Goal: Book appointment/travel/reservation

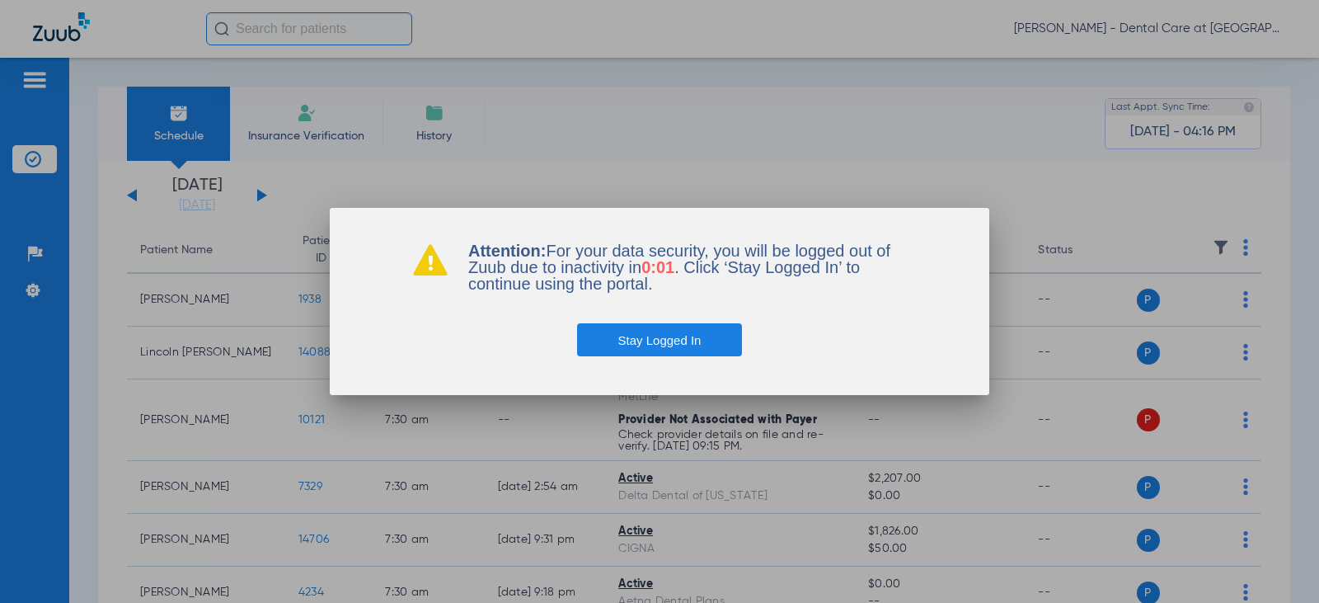
click at [646, 342] on button "Stay Logged In" at bounding box center [660, 339] width 166 height 33
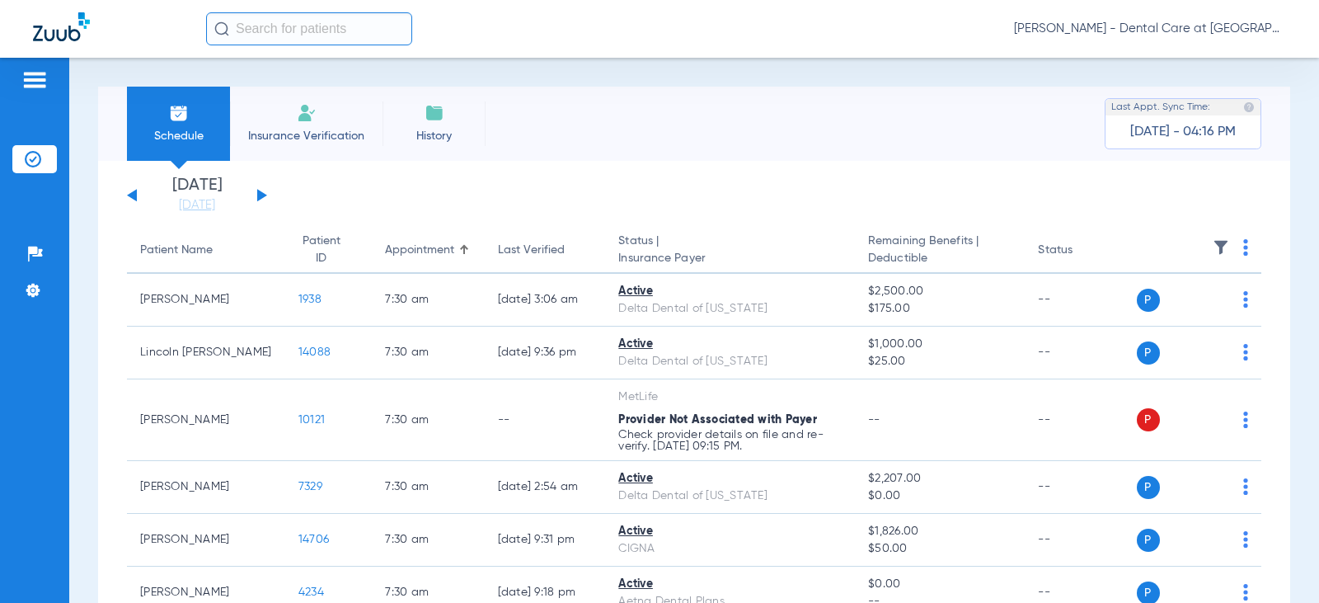
click at [261, 191] on div "[DATE] [DATE] [DATE] [DATE] [DATE] [DATE] [DATE] [DATE] [DATE] [DATE] [DATE] [D…" at bounding box center [197, 195] width 140 height 36
click at [258, 196] on div "[DATE] [DATE] [DATE] [DATE] [DATE] [DATE] [DATE] [DATE] [DATE] [DATE] [DATE] [D…" at bounding box center [197, 195] width 140 height 36
click at [265, 196] on button at bounding box center [262, 195] width 10 height 12
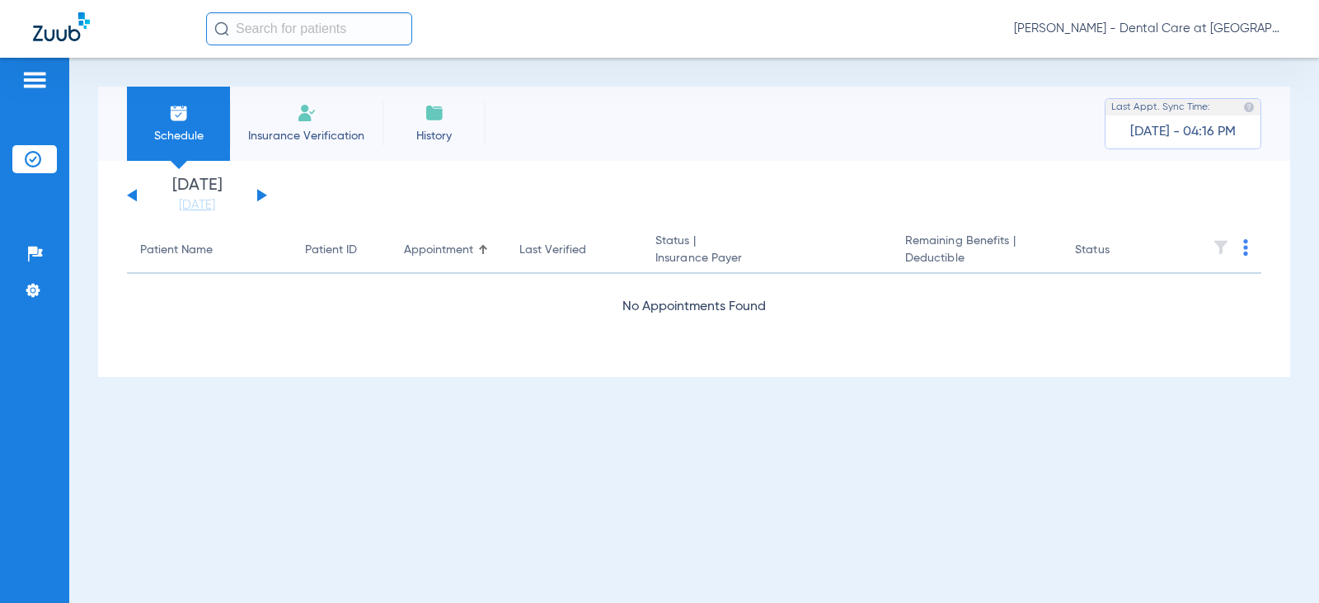
click at [265, 196] on button at bounding box center [262, 195] width 10 height 12
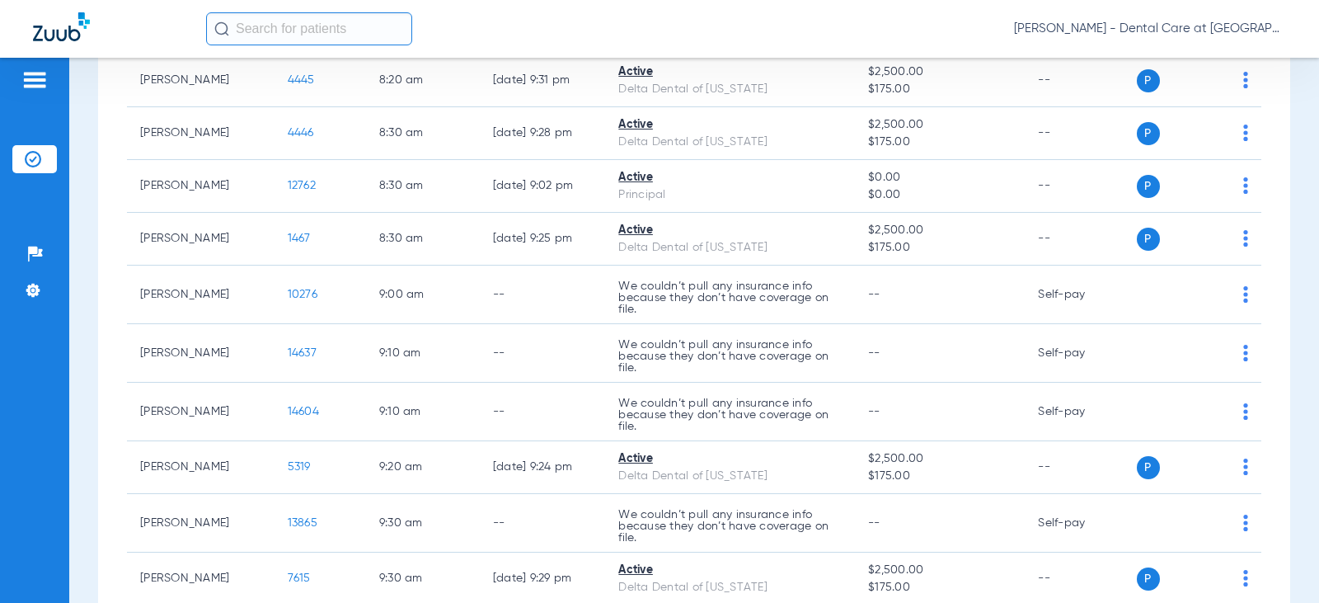
scroll to position [742, 0]
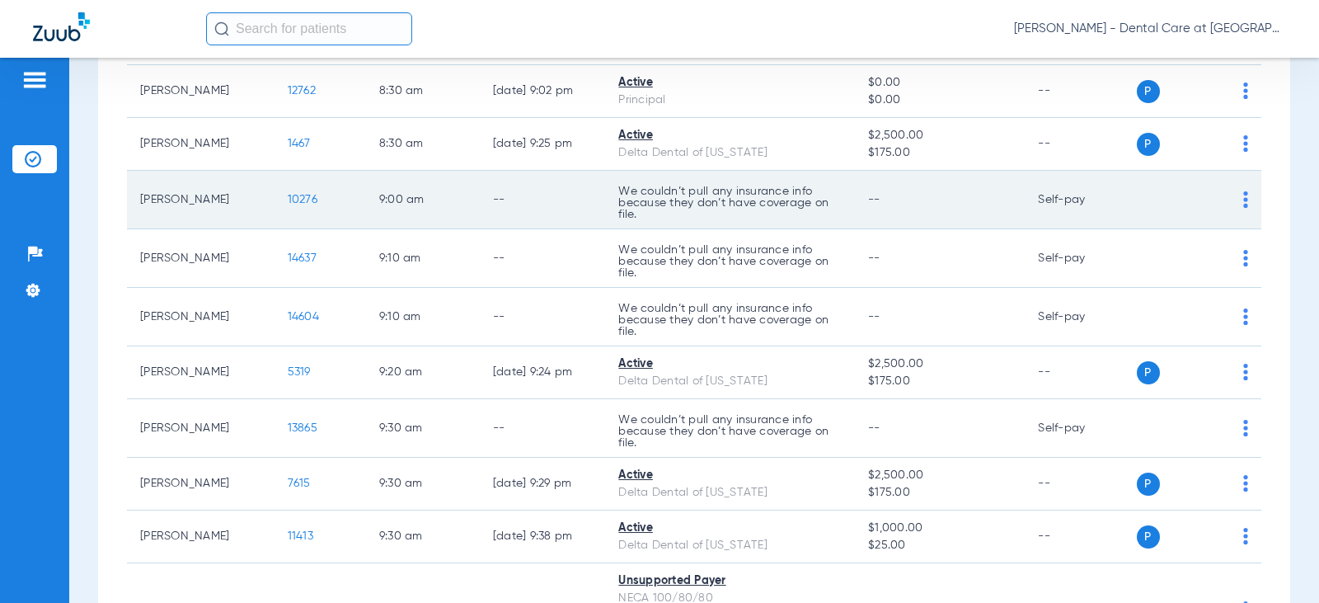
click at [412, 205] on td "9:00 AM" at bounding box center [423, 200] width 114 height 59
